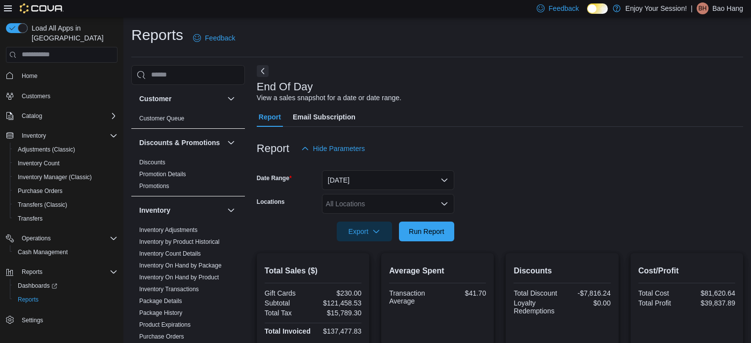
click at [422, 227] on span "Run Report" at bounding box center [427, 232] width 36 height 10
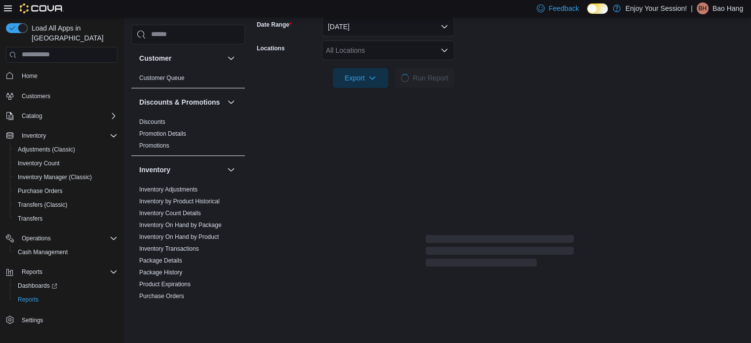
scroll to position [56, 0]
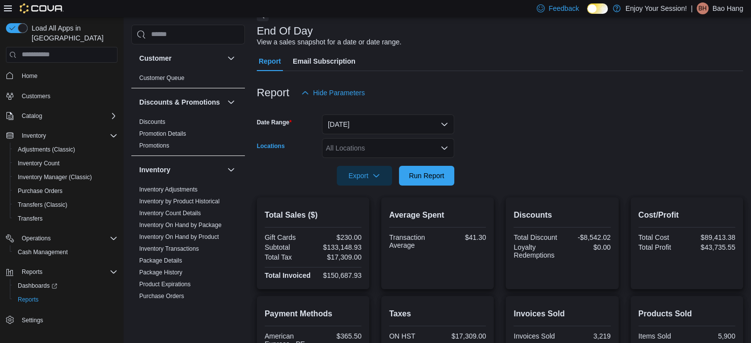
click at [404, 150] on div "All Locations" at bounding box center [388, 148] width 132 height 20
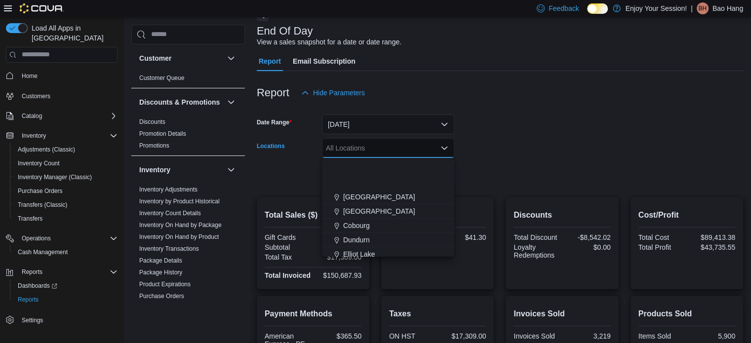
scroll to position [99, 0]
click at [374, 177] on div "Dundurn" at bounding box center [388, 181] width 120 height 10
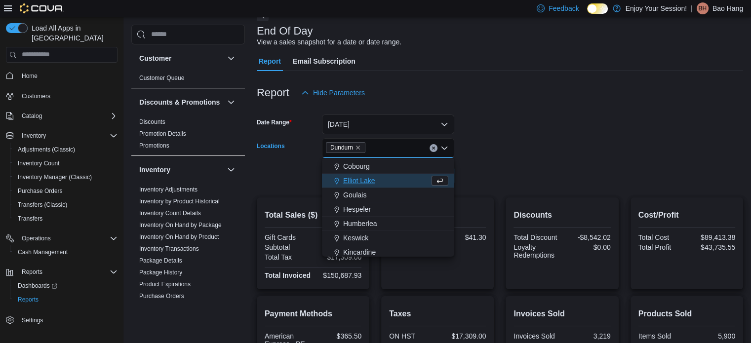
click at [475, 146] on form "Date Range Today Locations Dundurn Combo box. Selected. Dundurn. Press Backspac…" at bounding box center [500, 144] width 486 height 83
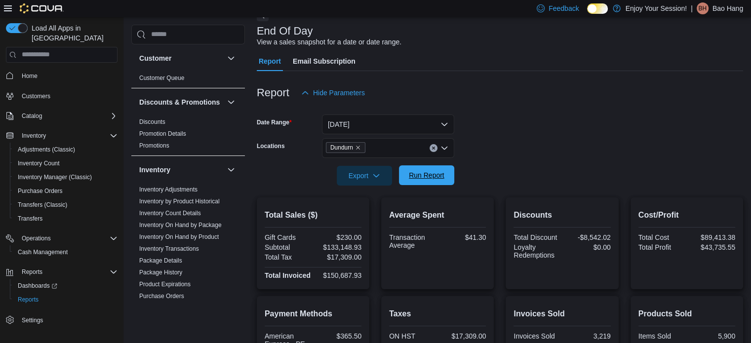
click at [436, 175] on span "Run Report" at bounding box center [427, 175] width 36 height 10
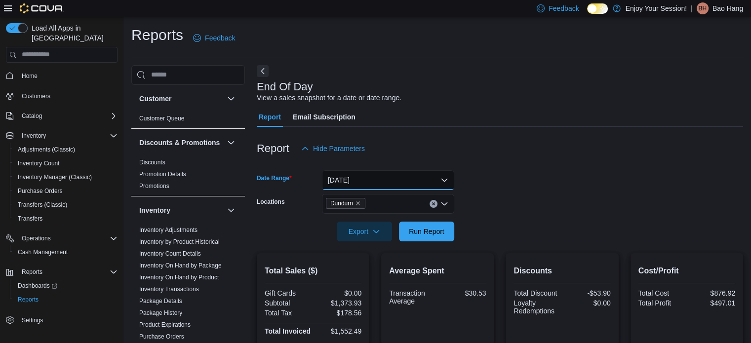
click at [401, 178] on button "Today" at bounding box center [388, 180] width 132 height 20
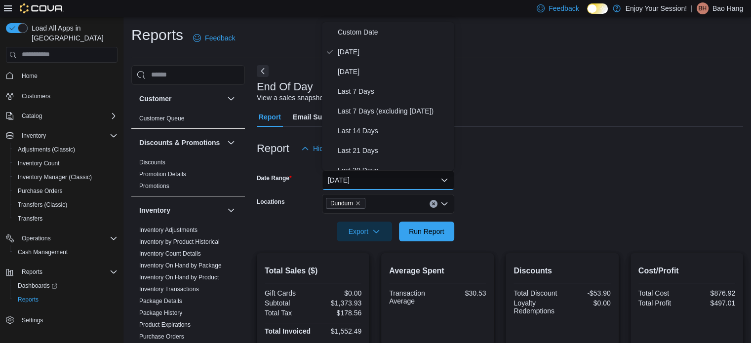
click at [527, 66] on div "End Of Day View a sales snapshot for a date or date range. Report Email Subscri…" at bounding box center [500, 296] width 486 height 463
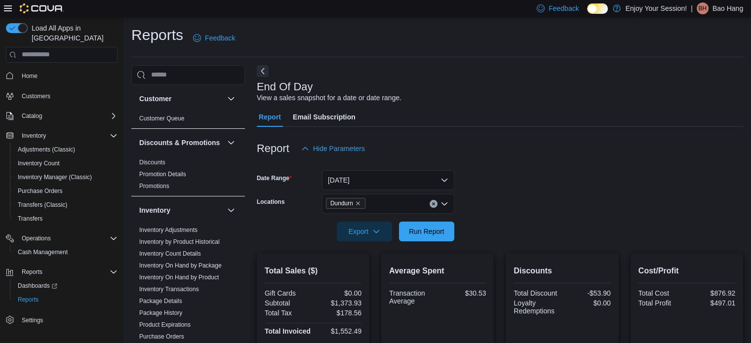
click at [432, 218] on div at bounding box center [500, 218] width 486 height 8
click at [428, 231] on span "Run Report" at bounding box center [427, 231] width 36 height 10
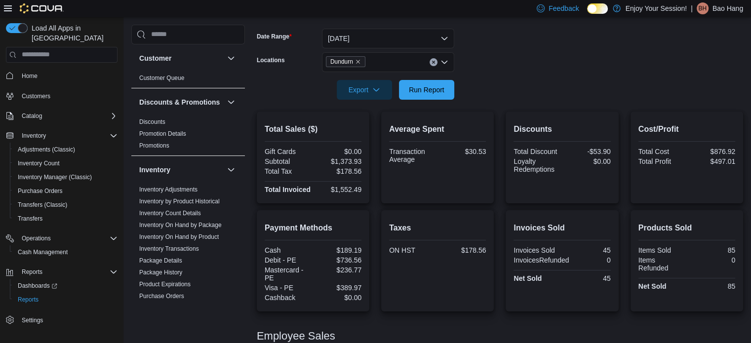
scroll to position [192, 0]
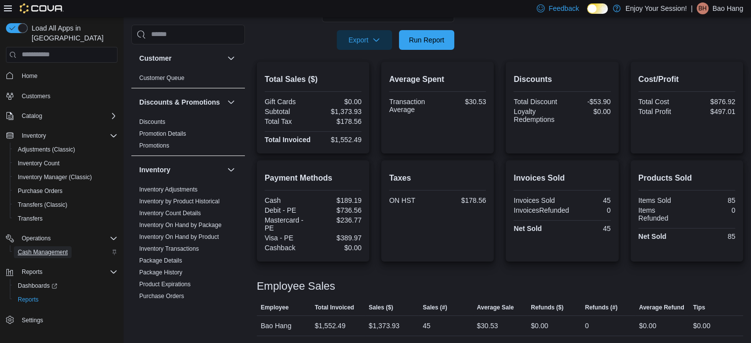
click at [53, 247] on span "Cash Management" at bounding box center [43, 252] width 50 height 12
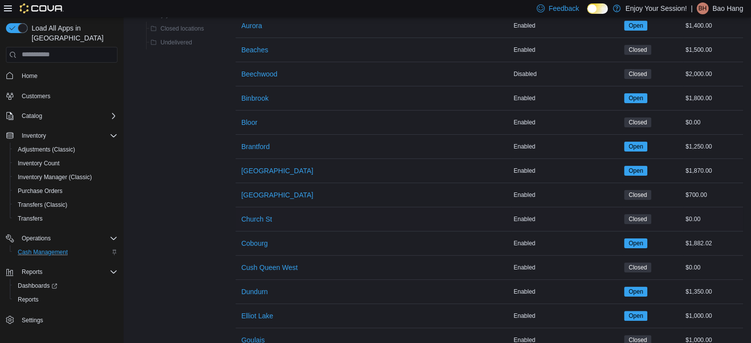
scroll to position [161, 0]
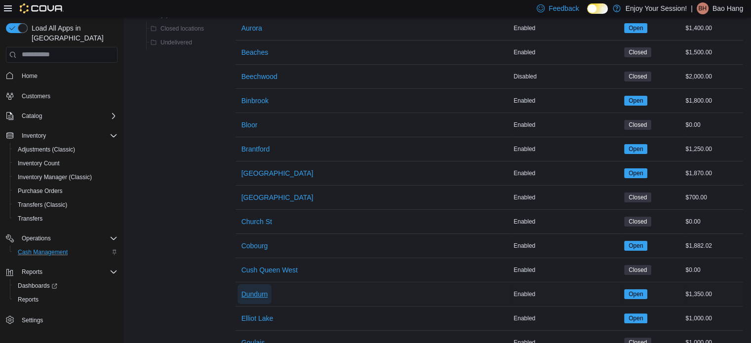
click at [257, 296] on span "Dundurn" at bounding box center [254, 294] width 27 height 10
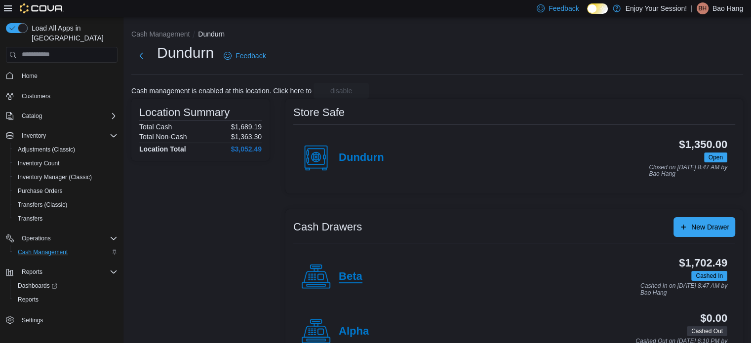
click at [348, 272] on h4 "Beta" at bounding box center [351, 277] width 24 height 13
